Goal: Task Accomplishment & Management: Use online tool/utility

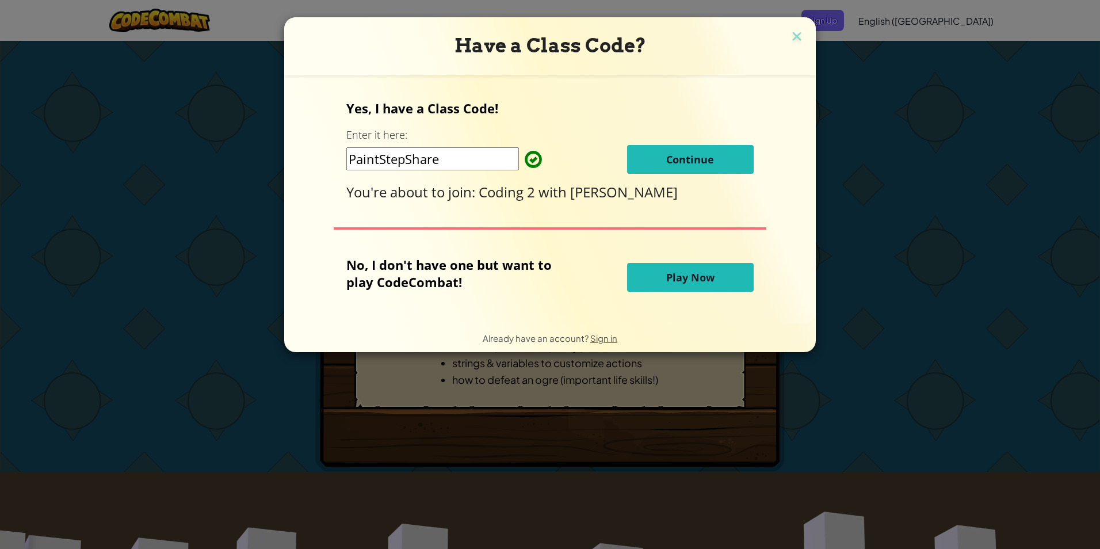
click at [666, 163] on span "Continue" at bounding box center [690, 159] width 48 height 14
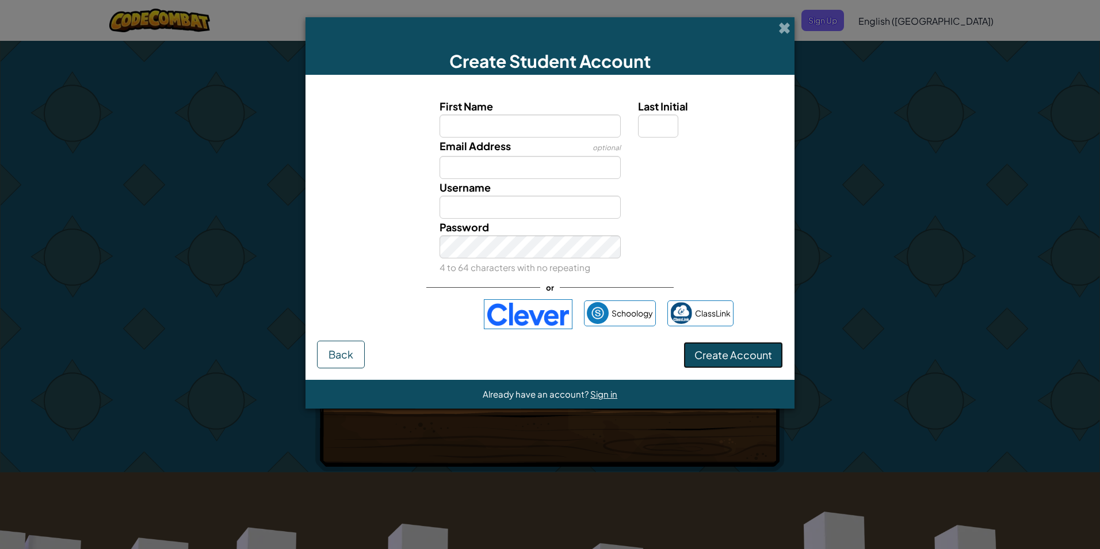
click at [743, 349] on span "Create Account" at bounding box center [733, 354] width 78 height 13
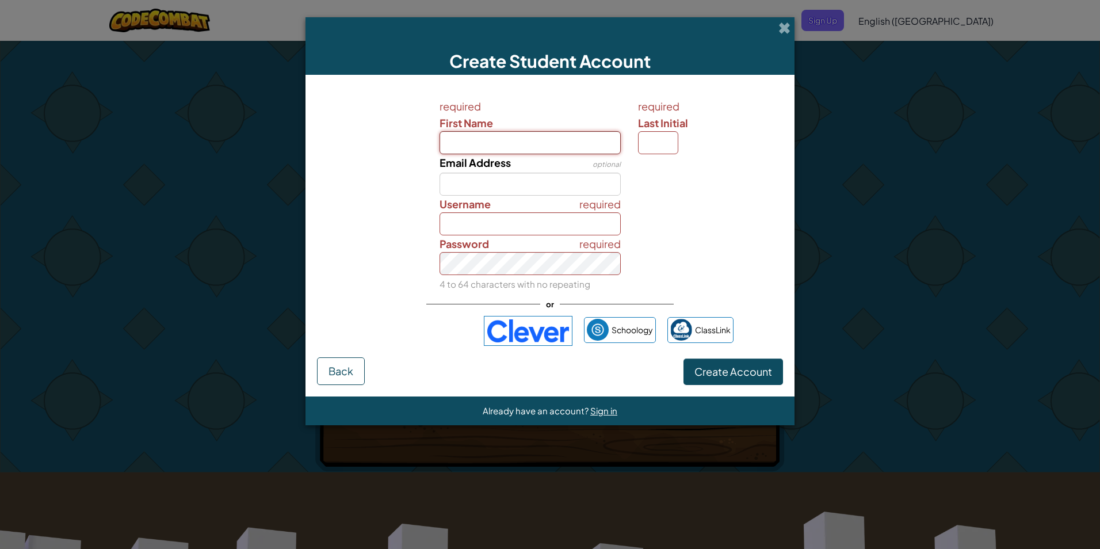
click at [520, 146] on input "First Name" at bounding box center [531, 142] width 182 height 23
type input "angel"
type input "Angel"
click at [506, 185] on input "Email Address" at bounding box center [531, 184] width 182 height 23
type input "739602@usd259.net"
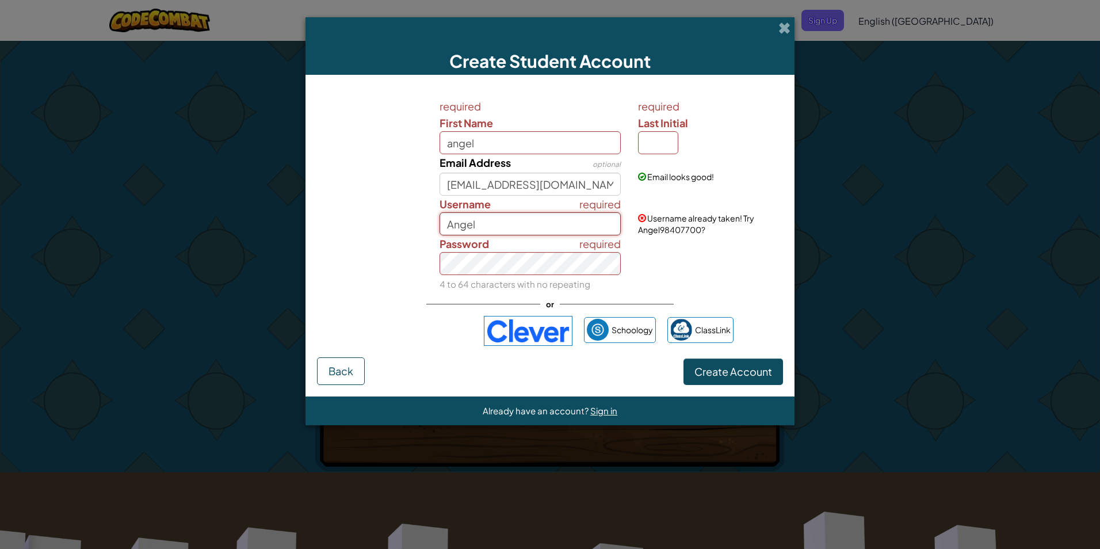
click at [509, 226] on input "Angel" at bounding box center [531, 223] width 182 height 23
type input "A"
type input "im big jilla"
click at [683, 358] on button "Create Account" at bounding box center [733, 371] width 100 height 26
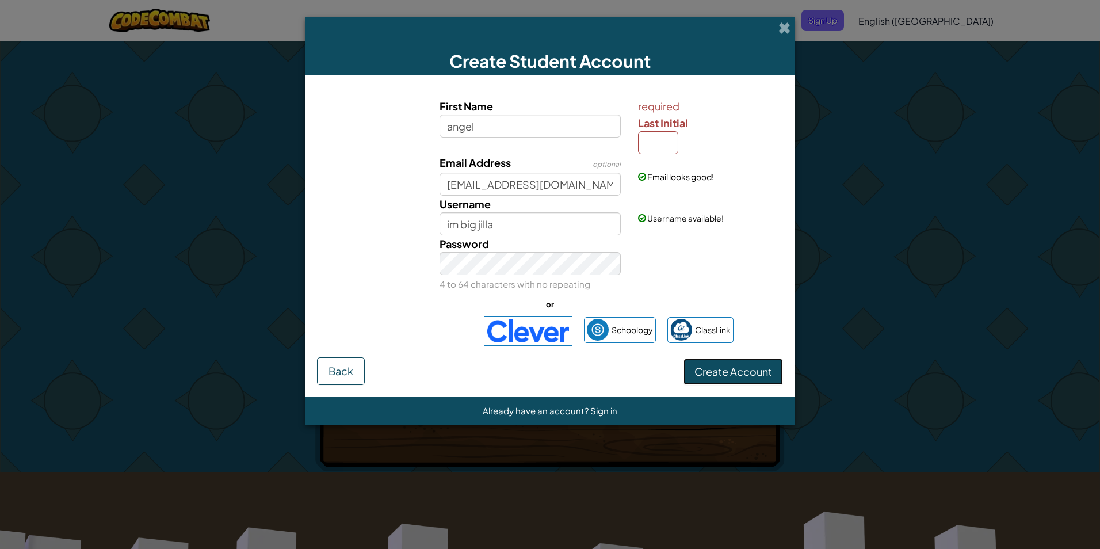
click at [711, 376] on span "Create Account" at bounding box center [733, 371] width 78 height 13
click at [746, 372] on span "Create Account" at bounding box center [733, 371] width 78 height 13
click at [659, 143] on input "Last Initial" at bounding box center [658, 142] width 40 height 23
type input "a"
type input "AngelA"
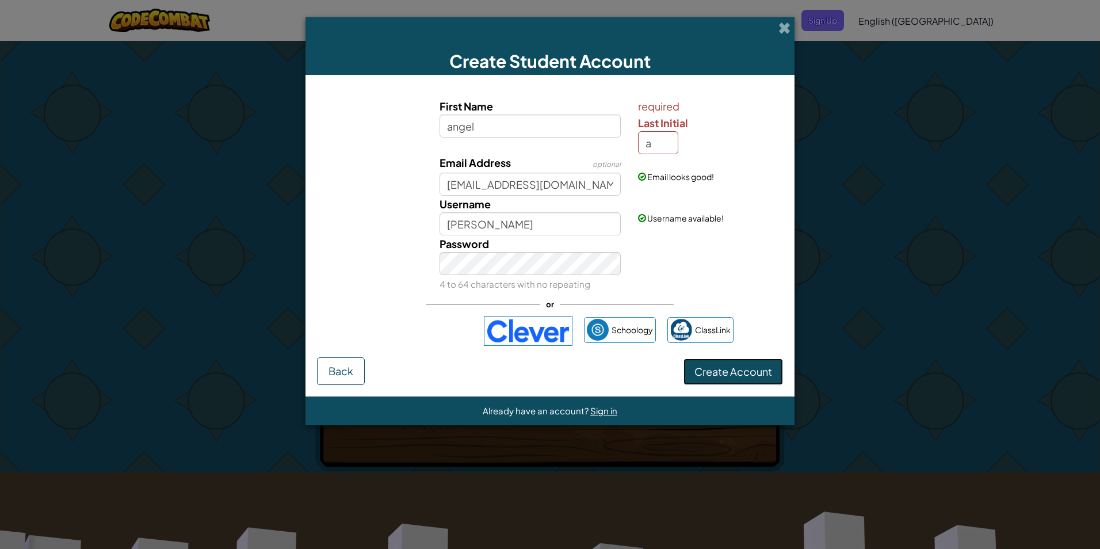
click at [750, 367] on span "Create Account" at bounding box center [733, 371] width 78 height 13
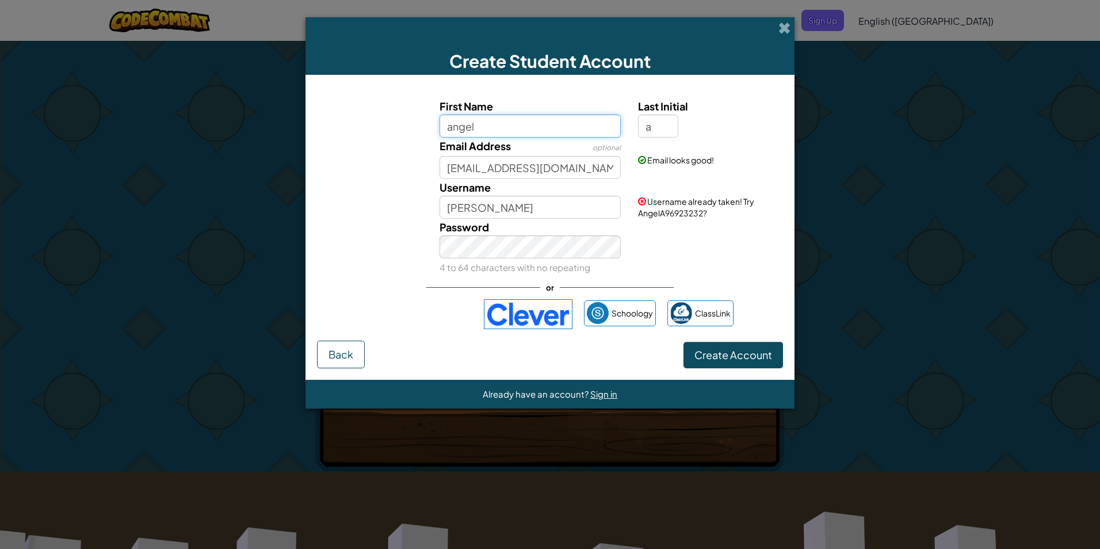
click at [536, 133] on input "angel" at bounding box center [531, 125] width 182 height 23
type input "angel12345"
type input "Angel12345A"
click at [748, 355] on button "Create Account" at bounding box center [733, 355] width 100 height 26
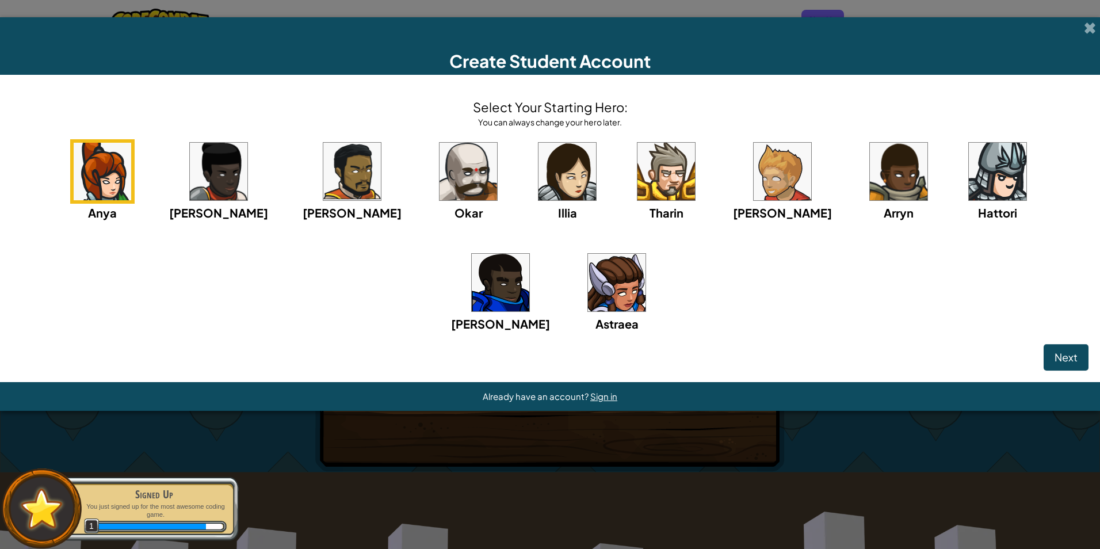
click at [529, 254] on img at bounding box center [501, 283] width 58 height 58
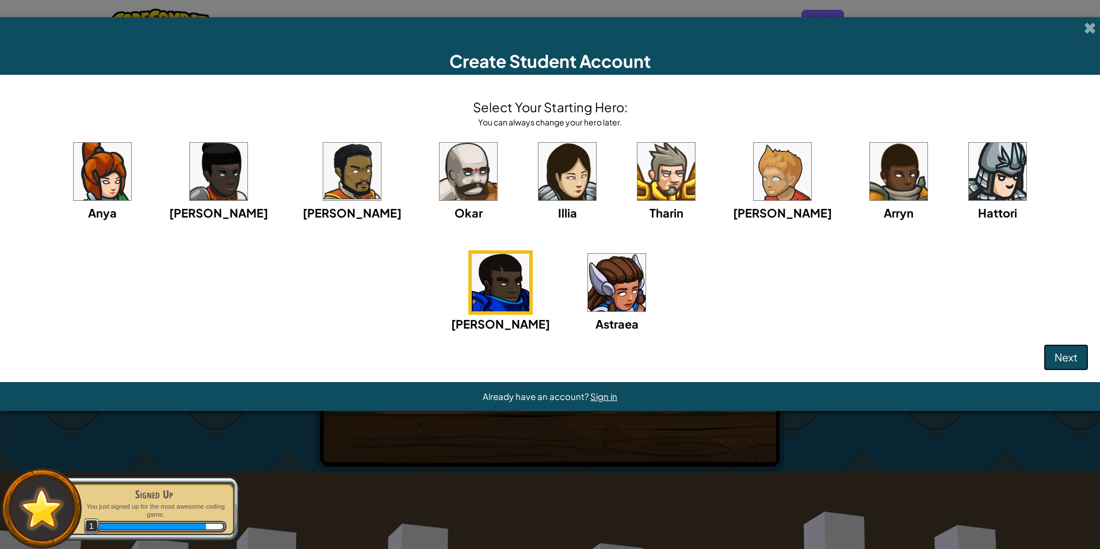
click at [1067, 361] on span "Next" at bounding box center [1066, 356] width 23 height 13
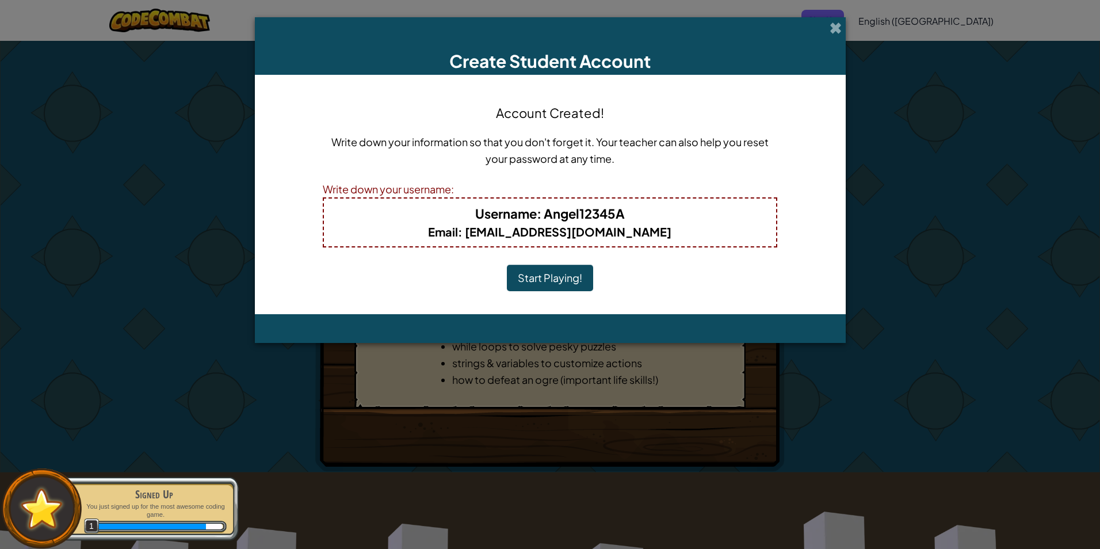
click at [526, 277] on button "Start Playing!" at bounding box center [550, 278] width 86 height 26
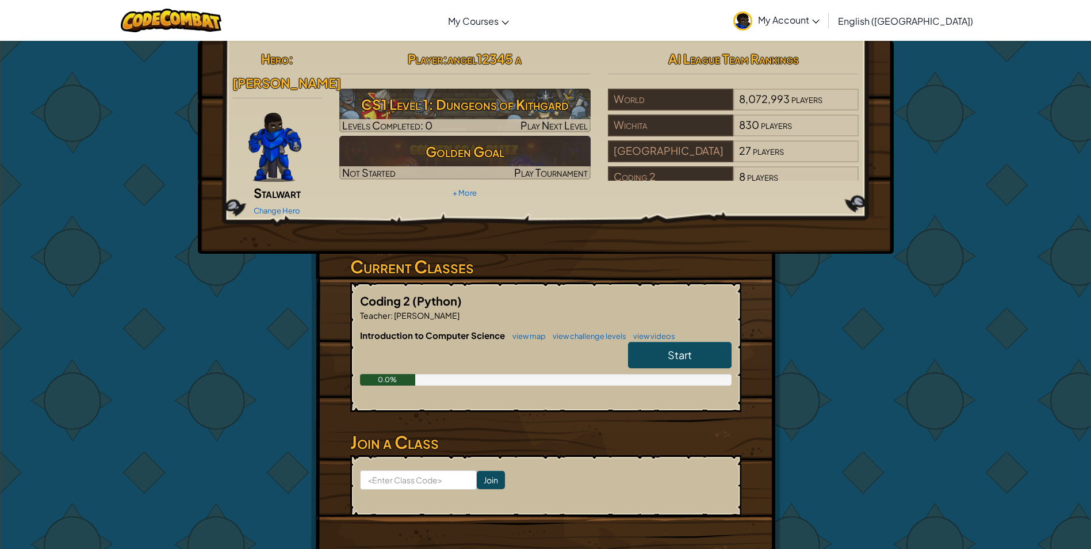
click at [684, 348] on span "Start" at bounding box center [680, 354] width 24 height 13
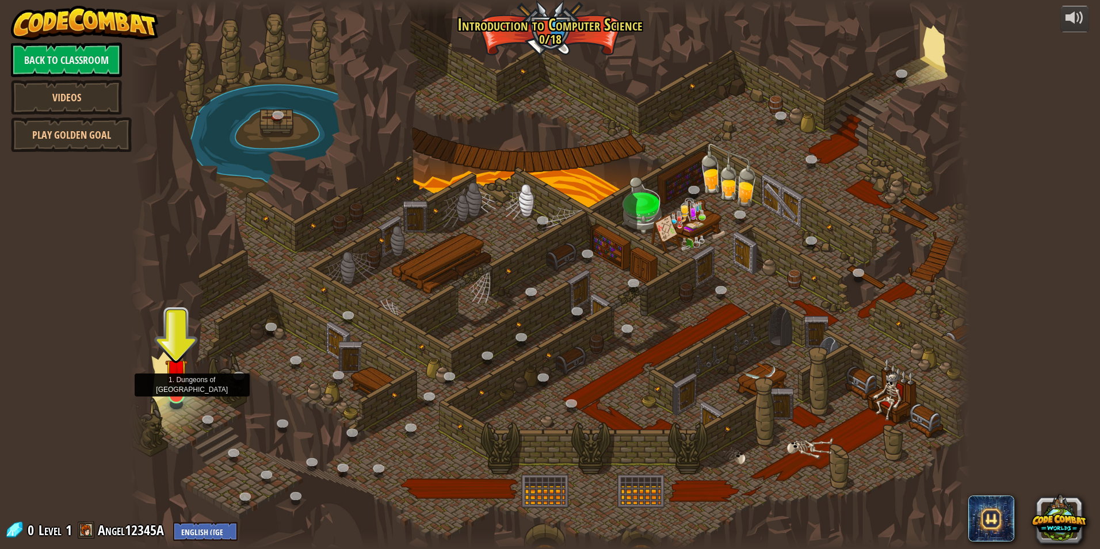
click at [174, 392] on img at bounding box center [176, 370] width 22 height 52
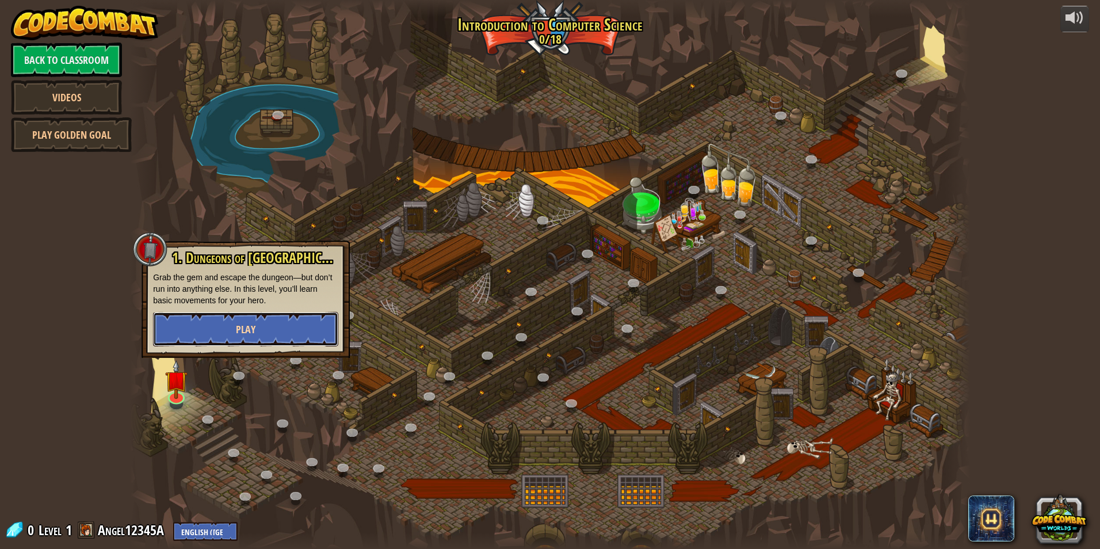
click at [267, 331] on button "Play" at bounding box center [245, 329] width 185 height 35
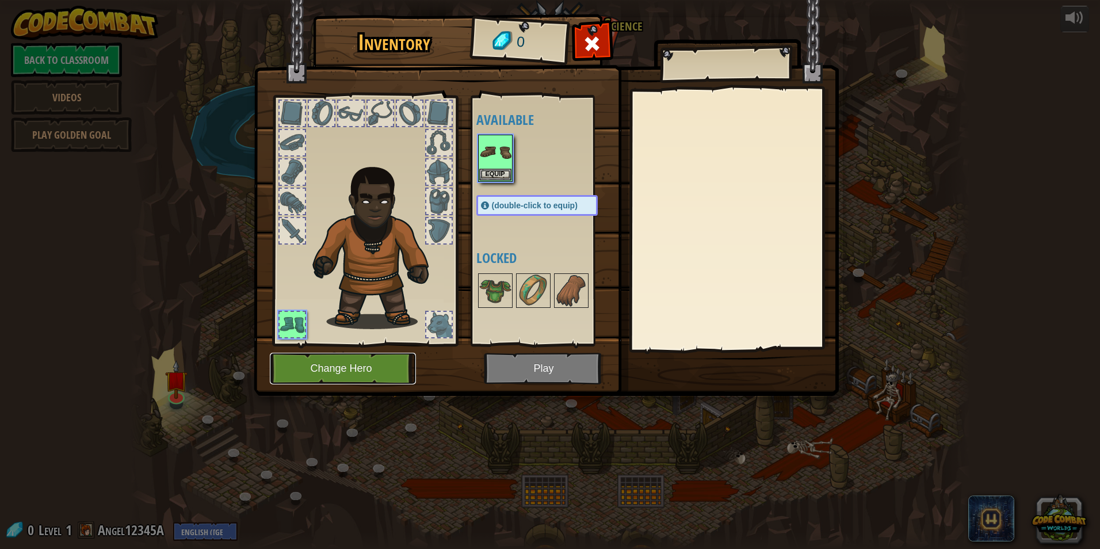
click at [316, 373] on button "Change Hero" at bounding box center [343, 369] width 146 height 32
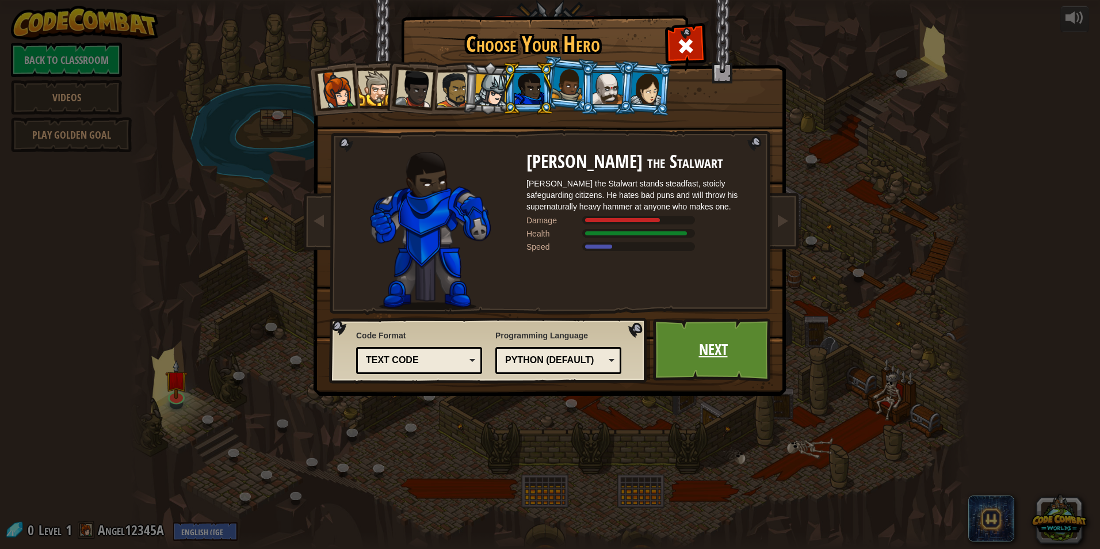
click at [697, 365] on link "Next" at bounding box center [713, 349] width 120 height 63
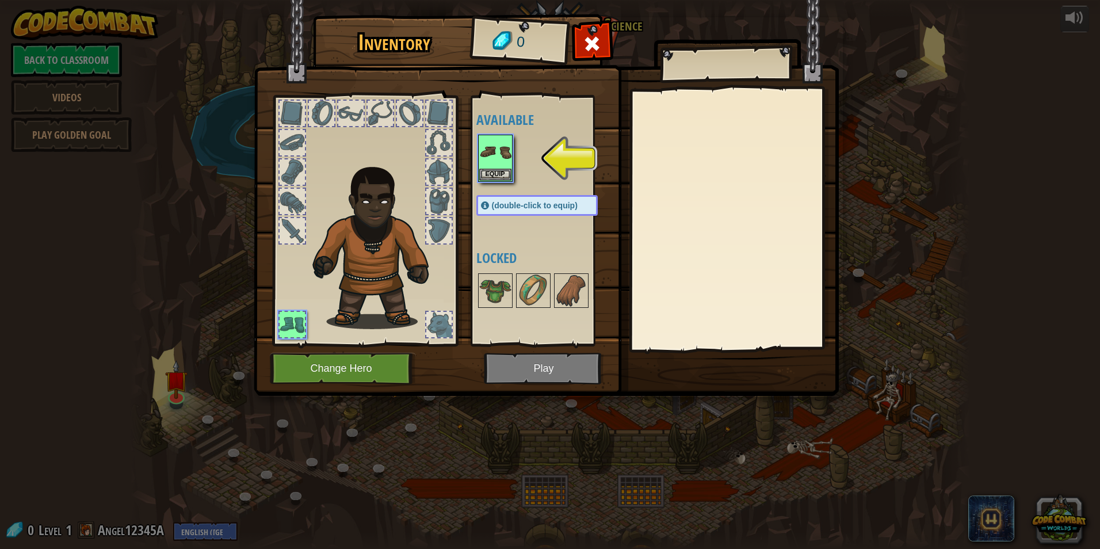
click at [548, 373] on img at bounding box center [546, 187] width 585 height 418
click at [504, 175] on button "Equip" at bounding box center [495, 174] width 32 height 12
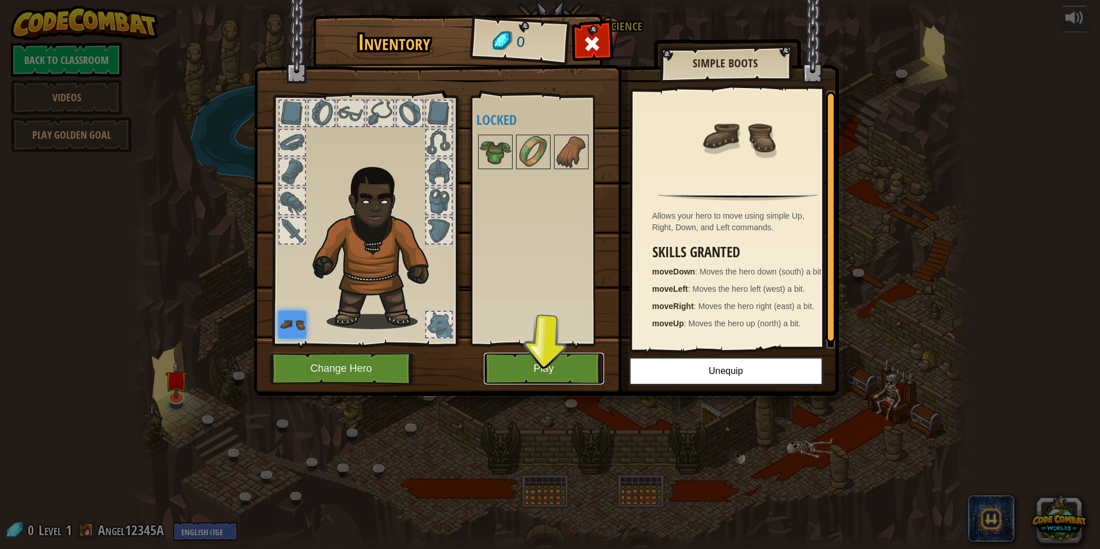
click at [562, 378] on button "Play" at bounding box center [544, 369] width 120 height 32
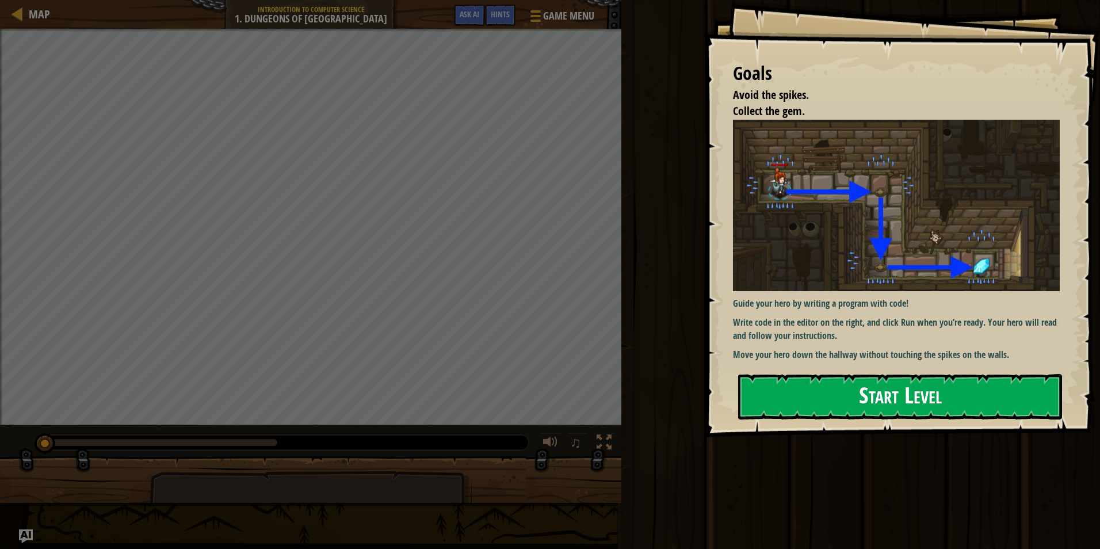
click at [937, 387] on button "Start Level" at bounding box center [900, 396] width 324 height 45
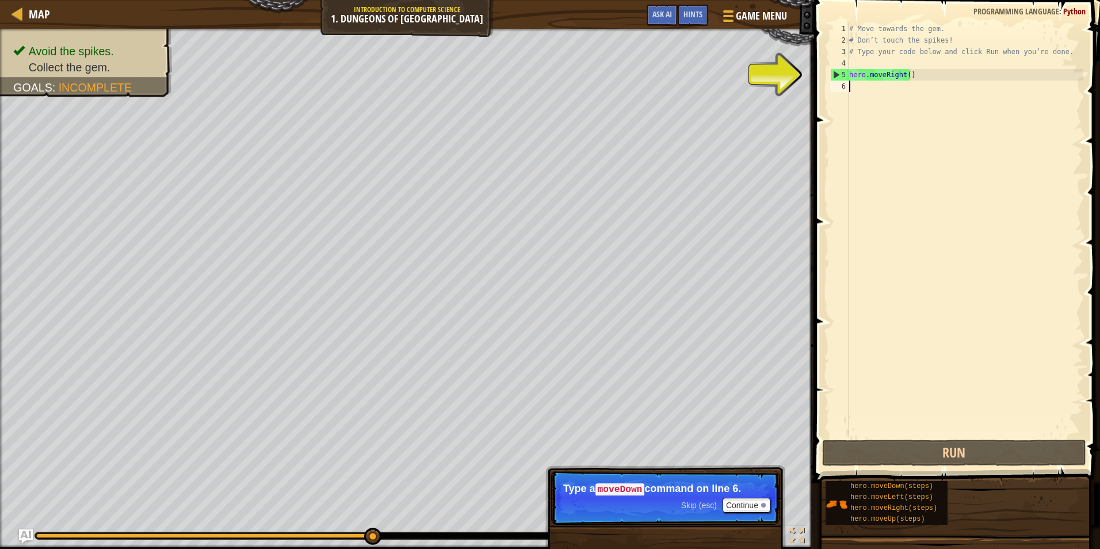
scroll to position [5, 0]
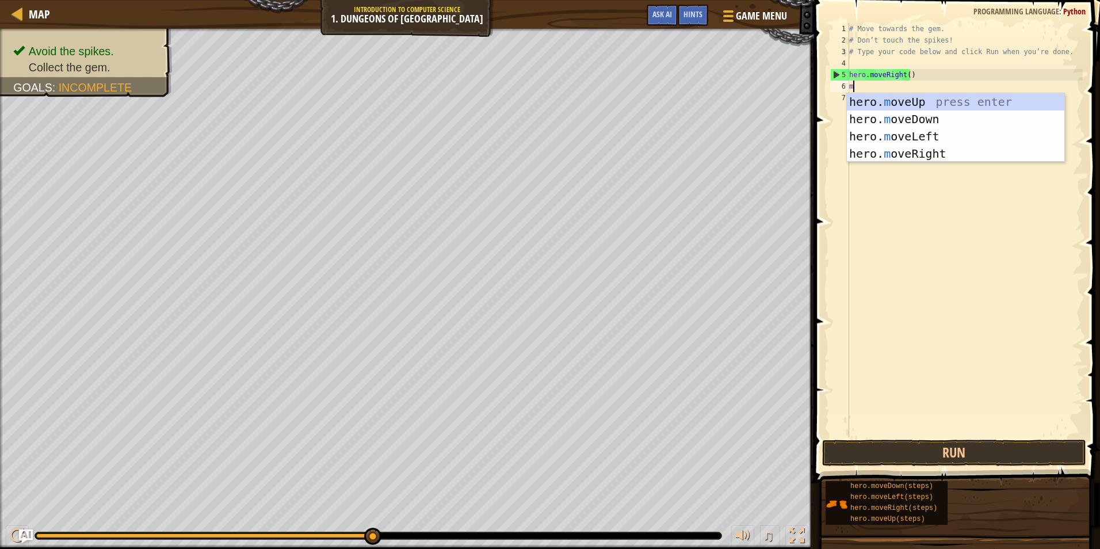
type textarea "mo"
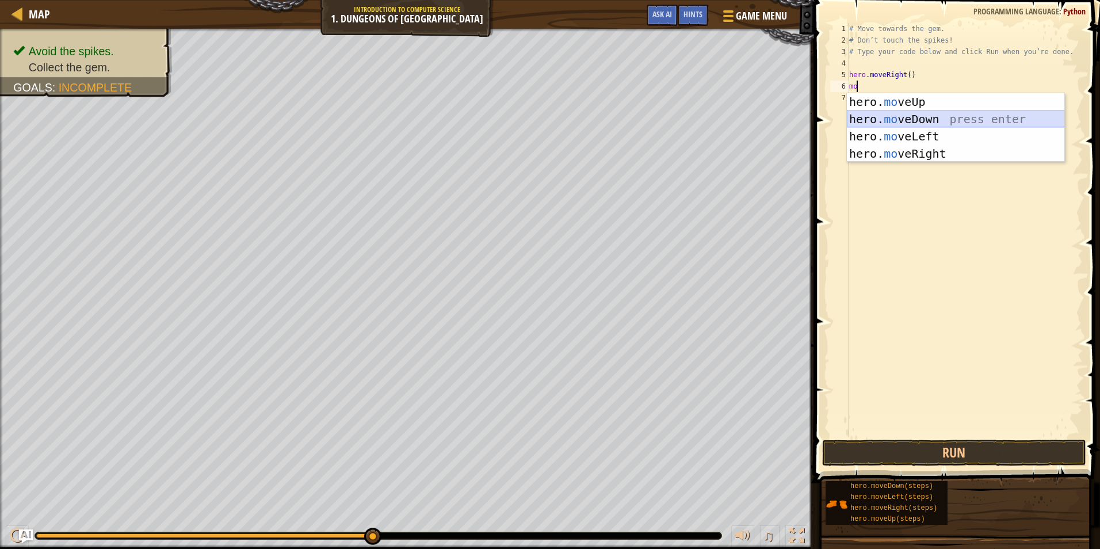
click at [902, 121] on div "hero. mo veUp press enter hero. mo veDown press enter hero. mo veLeft press ent…" at bounding box center [955, 145] width 217 height 104
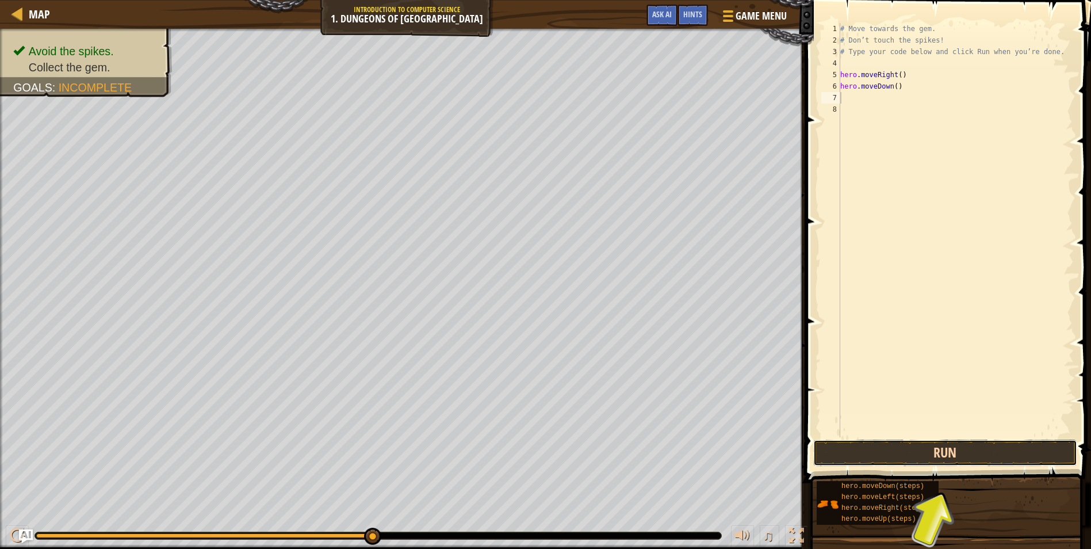
drag, startPoint x: 961, startPoint y: 448, endPoint x: 949, endPoint y: 448, distance: 12.1
click at [958, 448] on button "Run" at bounding box center [946, 453] width 264 height 26
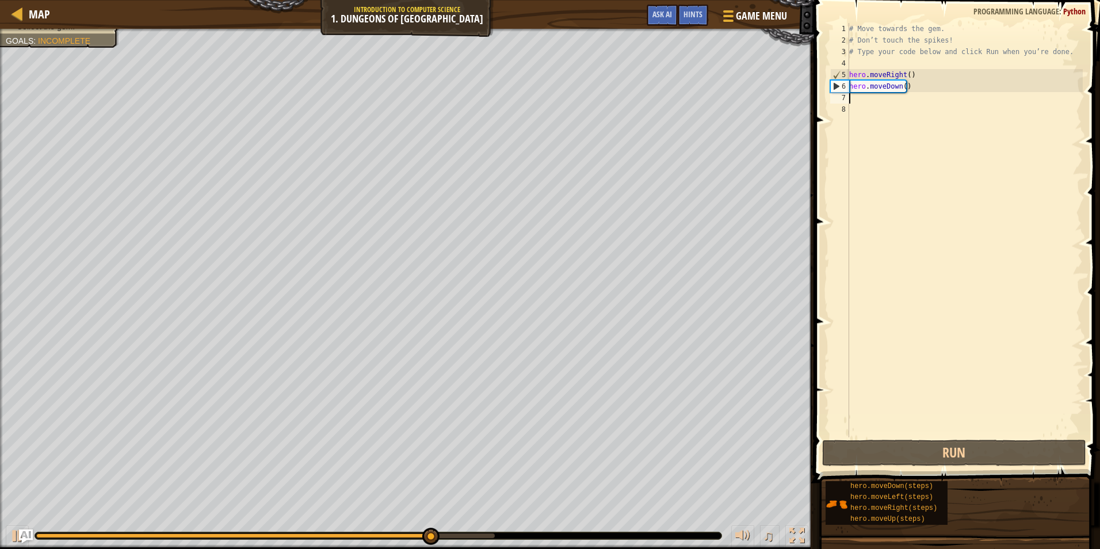
type textarea "m"
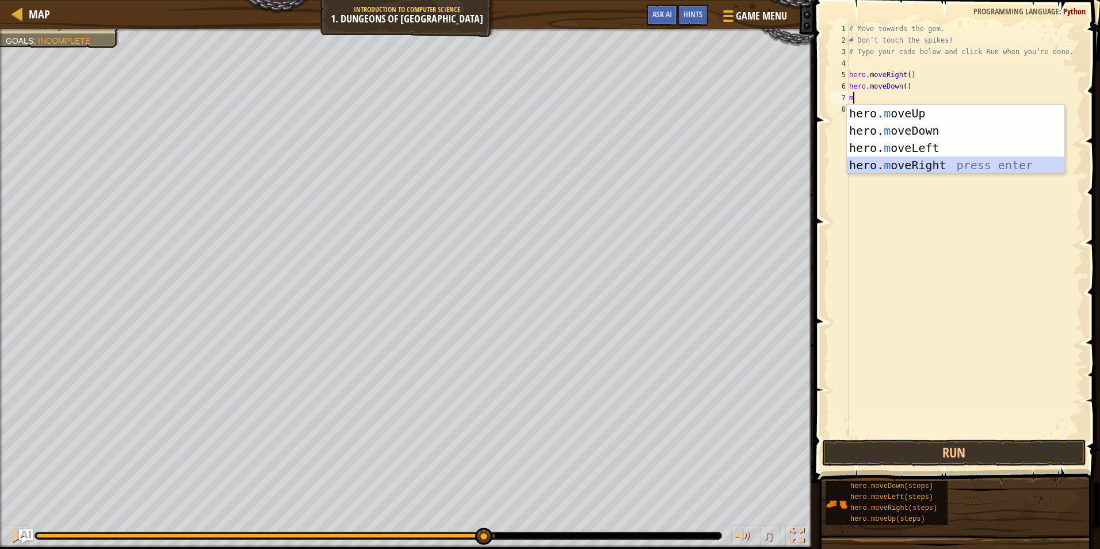
click at [927, 161] on div "hero. m oveUp press enter hero. m oveDown press enter hero. m oveLeft press ent…" at bounding box center [955, 157] width 217 height 104
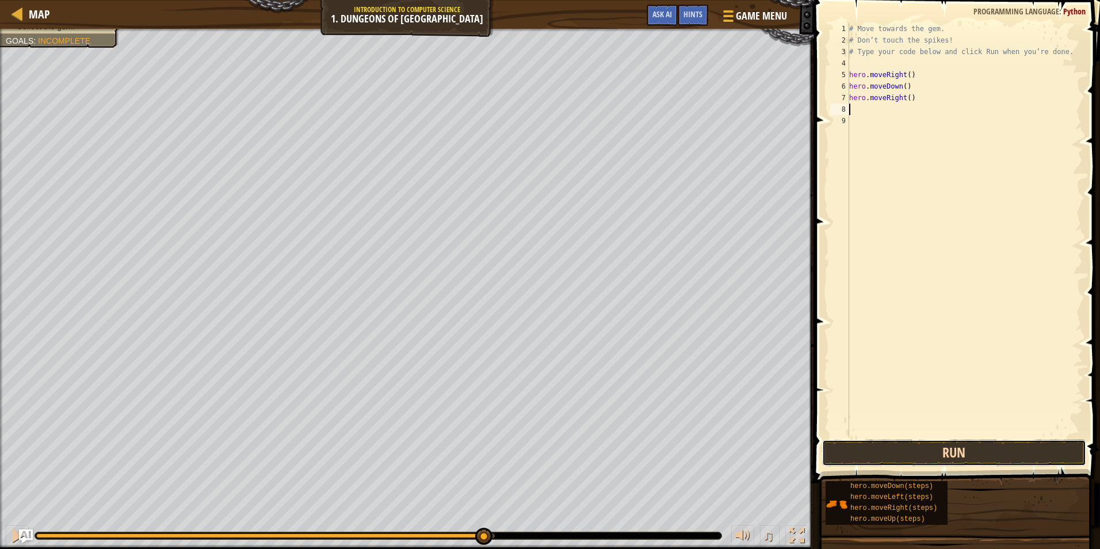
click at [927, 448] on button "Run" at bounding box center [954, 453] width 264 height 26
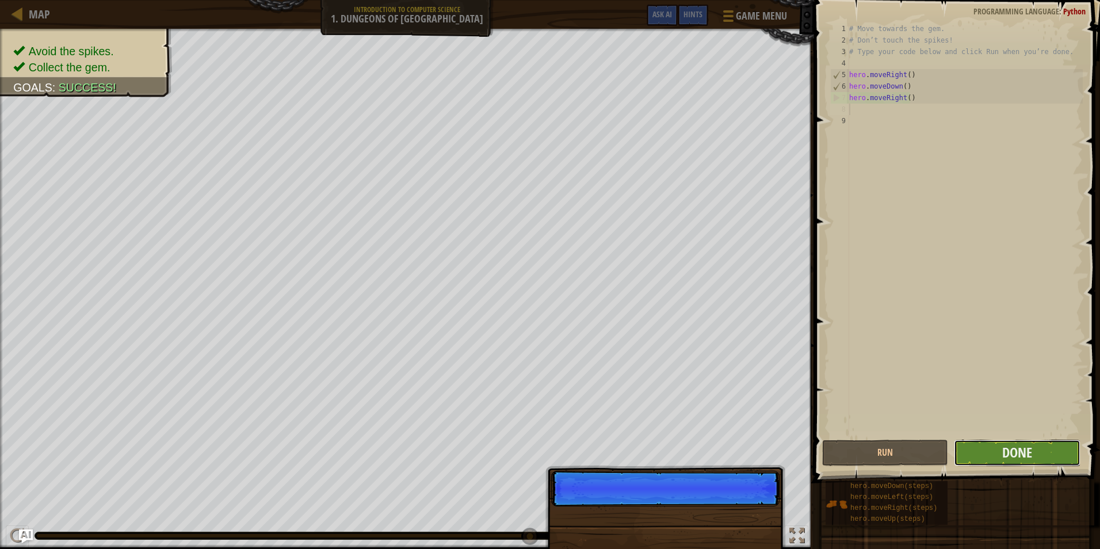
click at [980, 446] on button "Done" at bounding box center [1017, 453] width 126 height 26
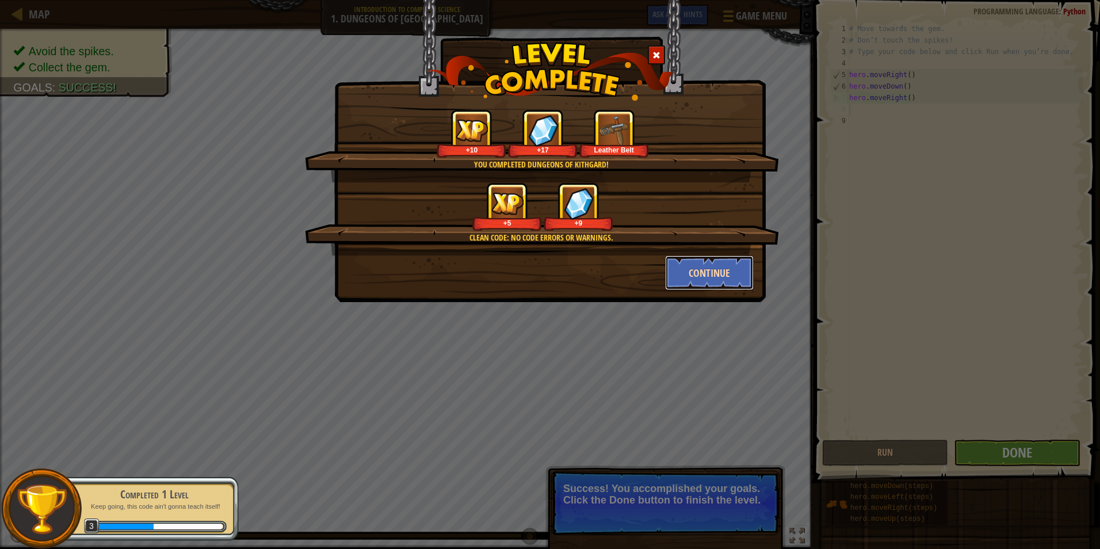
click at [709, 270] on button "Continue" at bounding box center [709, 272] width 89 height 35
